Goal: Task Accomplishment & Management: Manage account settings

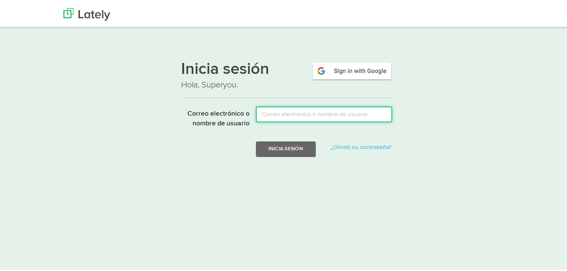
click at [299, 116] on input "Correo electrónico o nombre de usuario" at bounding box center [324, 113] width 136 height 16
type input "[PERSON_NAME][EMAIL_ADDRESS][DOMAIN_NAME]"
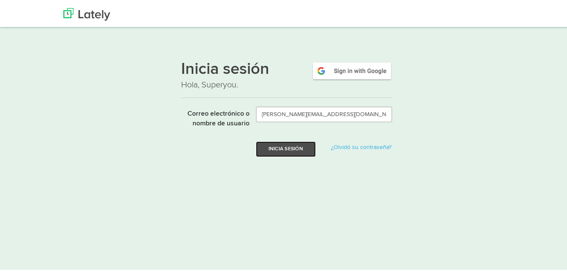
click at [293, 154] on button "Inicia sesión" at bounding box center [286, 148] width 60 height 16
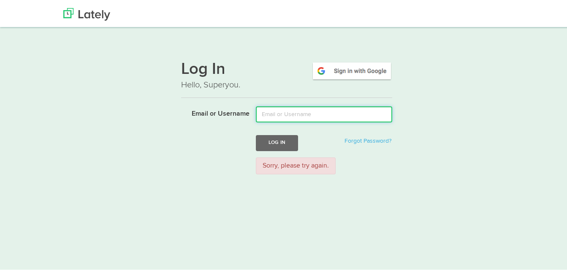
click at [289, 114] on input "Email or Username" at bounding box center [324, 113] width 136 height 16
type input "[PERSON_NAME][EMAIL_ADDRESS][DOMAIN_NAME]"
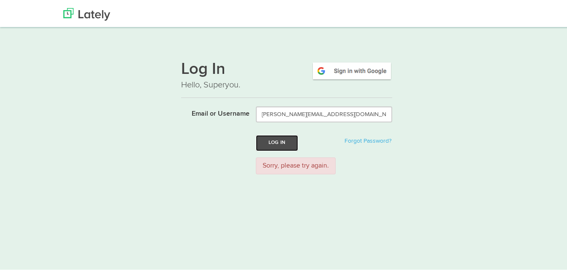
click at [282, 142] on button "Log In" at bounding box center [277, 142] width 42 height 16
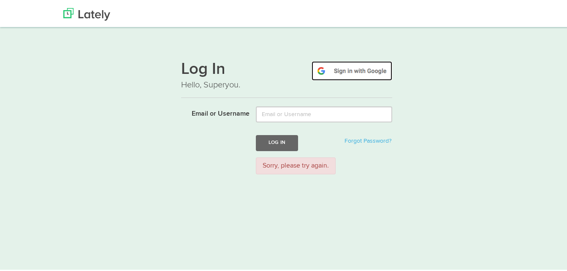
click at [346, 73] on img at bounding box center [352, 69] width 81 height 19
